Goal: Submit feedback/report problem

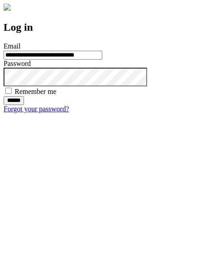
type input "**********"
click at [24, 105] on input "******" at bounding box center [14, 100] width 20 height 9
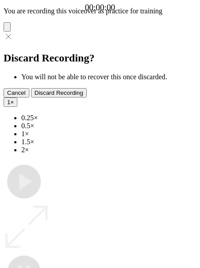
type input "**********"
